Goal: Task Accomplishment & Management: Use online tool/utility

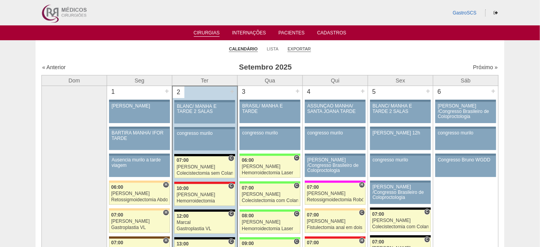
click at [299, 49] on link "Exportar" at bounding box center [298, 49] width 23 height 6
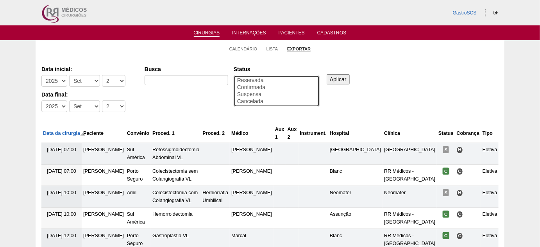
select select "conf"
click at [251, 85] on option "Confirmada" at bounding box center [276, 87] width 80 height 7
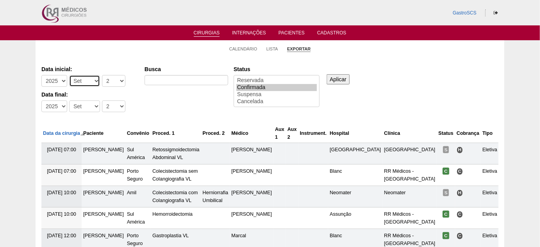
click at [89, 78] on select "-Mês Jan Fev Mar Abr Mai Jun Jul Ago Set Out Nov Dez" at bounding box center [84, 81] width 31 height 12
select select "8"
click at [69, 75] on select "-Mês Jan Fev Mar Abr Mai Jun Jul Ago Set Out Nov Dez" at bounding box center [84, 81] width 31 height 12
click at [107, 81] on select "-Dia 1 2 3 4 5 6 7 8 9 10 11 12 13 14 15 16 17 18 19 20 21 22 23 24 25 26 27 28…" at bounding box center [113, 81] width 23 height 12
select select "1"
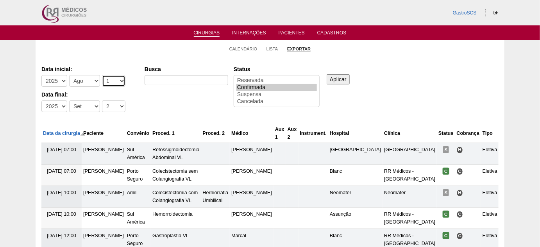
click at [102, 75] on select "-Dia 1 2 3 4 5 6 7 8 9 10 11 12 13 14 15 16 17 18 19 20 21 22 23 24 25 26 27 28…" at bounding box center [113, 81] width 23 height 12
click at [77, 104] on select "-Mês Jan Fev Mar Abr Mai Jun Jul Ago Set Out Nov Dez" at bounding box center [84, 106] width 31 height 12
select select "8"
click at [69, 100] on select "-Mês Jan Fev Mar Abr Mai Jun Jul Ago Set Out Nov Dez" at bounding box center [84, 106] width 31 height 12
click at [106, 103] on select "-Dia 1 2 3 4 5 6 7 8 9 10 11 12 13 14 15 16 17 18 19 20 21 22 23 24 25 26 27 28…" at bounding box center [113, 106] width 23 height 12
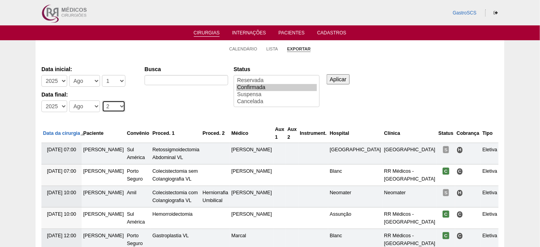
select select "31"
click at [102, 100] on select "-Dia 1 2 3 4 5 6 7 8 9 10 11 12 13 14 15 16 17 18 19 20 21 22 23 24 25 26 27 28…" at bounding box center [113, 106] width 23 height 12
click at [271, 86] on option "Confirmada" at bounding box center [276, 87] width 80 height 7
click at [334, 78] on input "Aplicar" at bounding box center [337, 79] width 23 height 10
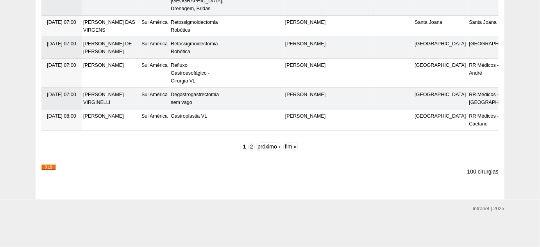
scroll to position [2485, 0]
click at [48, 167] on img at bounding box center [48, 166] width 14 height 5
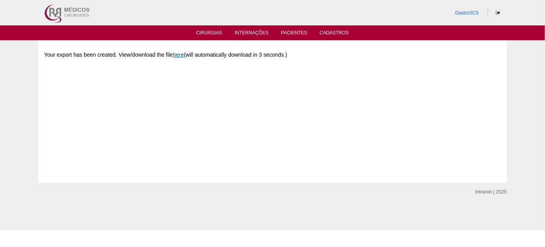
click at [175, 55] on link "here" at bounding box center [178, 55] width 11 height 6
click at [211, 37] on ul "Cirurgias Internações Pacientes Cadastros" at bounding box center [272, 32] width 545 height 15
click at [211, 35] on link "Cirurgias" at bounding box center [209, 33] width 26 height 7
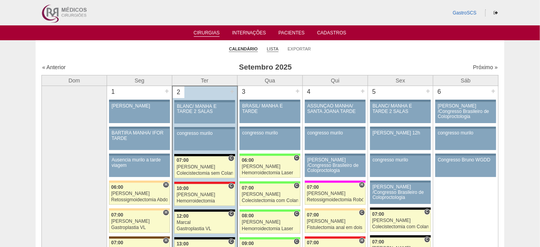
click at [273, 48] on link "Lista" at bounding box center [273, 49] width 12 height 6
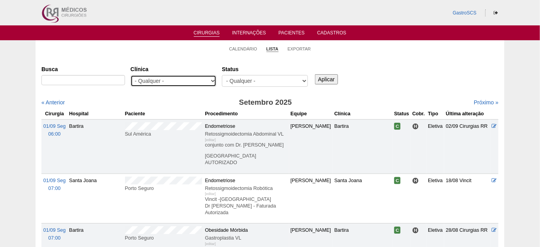
click at [191, 77] on select "- Qualquer - 6R Alphaville Assunção Bartira Brasil Christovão da Gama Cruz Azul…" at bounding box center [173, 81] width 86 height 12
select select "48"
click at [130, 75] on select "- Qualquer - 6R Alphaville Assunção Bartira Brasil Christovão da Gama Cruz Azul…" at bounding box center [173, 81] width 86 height 12
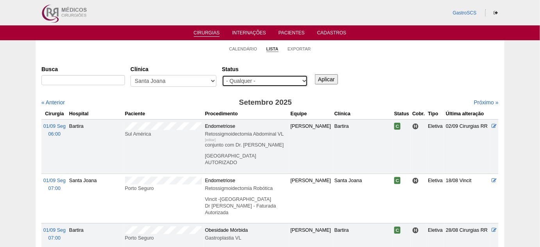
click at [266, 77] on select "- Qualquer - Reservada Confirmada Suspensa Cancelada" at bounding box center [265, 81] width 86 height 12
select select "conf"
click at [222, 75] on select "- Qualquer - Reservada Confirmada Suspensa Cancelada" at bounding box center [265, 81] width 86 height 12
click at [327, 75] on input "Aplicar" at bounding box center [326, 79] width 23 height 10
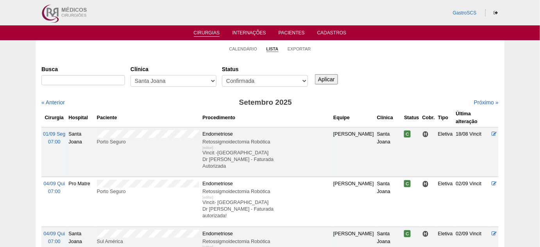
click at [320, 78] on input "Aplicar" at bounding box center [326, 79] width 23 height 10
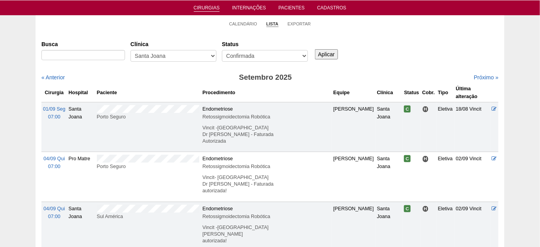
scroll to position [35, 0]
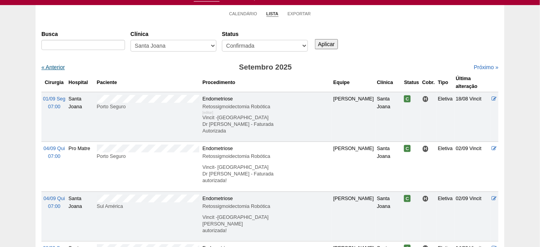
click at [55, 66] on link "« Anterior" at bounding box center [52, 67] width 23 height 6
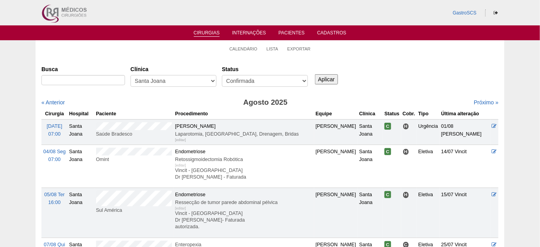
click at [324, 77] on input "Aplicar" at bounding box center [326, 79] width 23 height 10
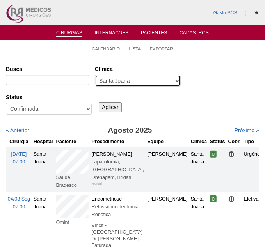
click at [141, 79] on select "- Qualquer - 6R Alphaville Assunção Bartira Brasil Christovão da Gama Cruz Azul…" at bounding box center [138, 81] width 86 height 12
select select "23"
click at [95, 75] on select "- Qualquer - 6R Alphaville Assunção Bartira Brasil Christovão da Gama Cruz Azul…" at bounding box center [138, 81] width 86 height 12
click at [110, 106] on input "Aplicar" at bounding box center [110, 107] width 23 height 10
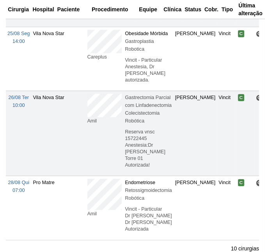
scroll to position [532, 0]
